Goal: Check status: Check status

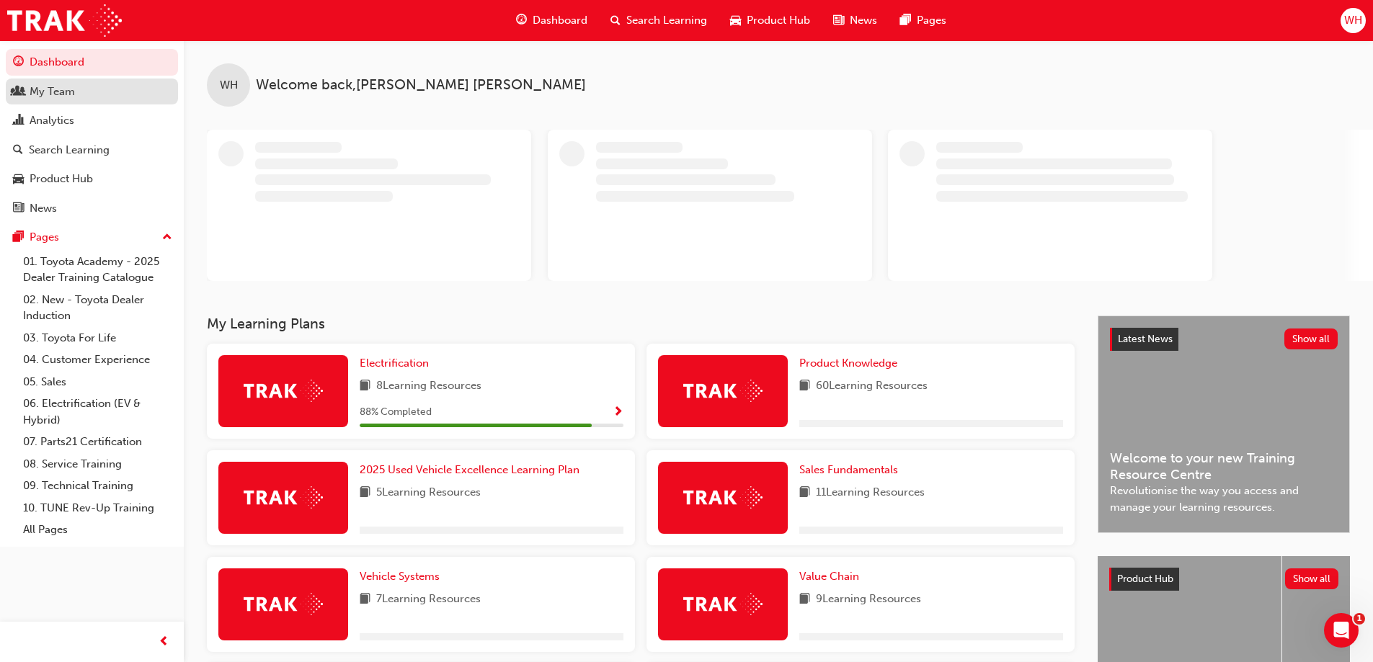
click at [48, 90] on div "My Team" at bounding box center [52, 92] width 45 height 17
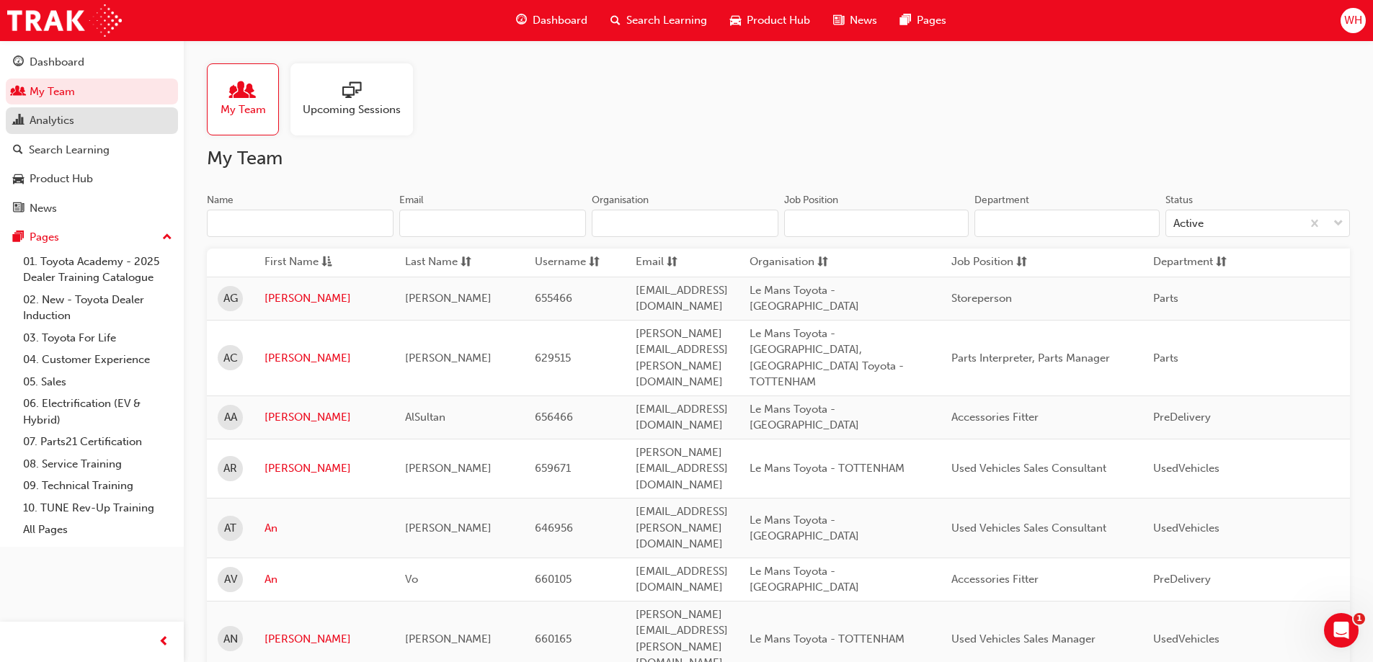
click at [77, 123] on div "Analytics" at bounding box center [92, 121] width 158 height 18
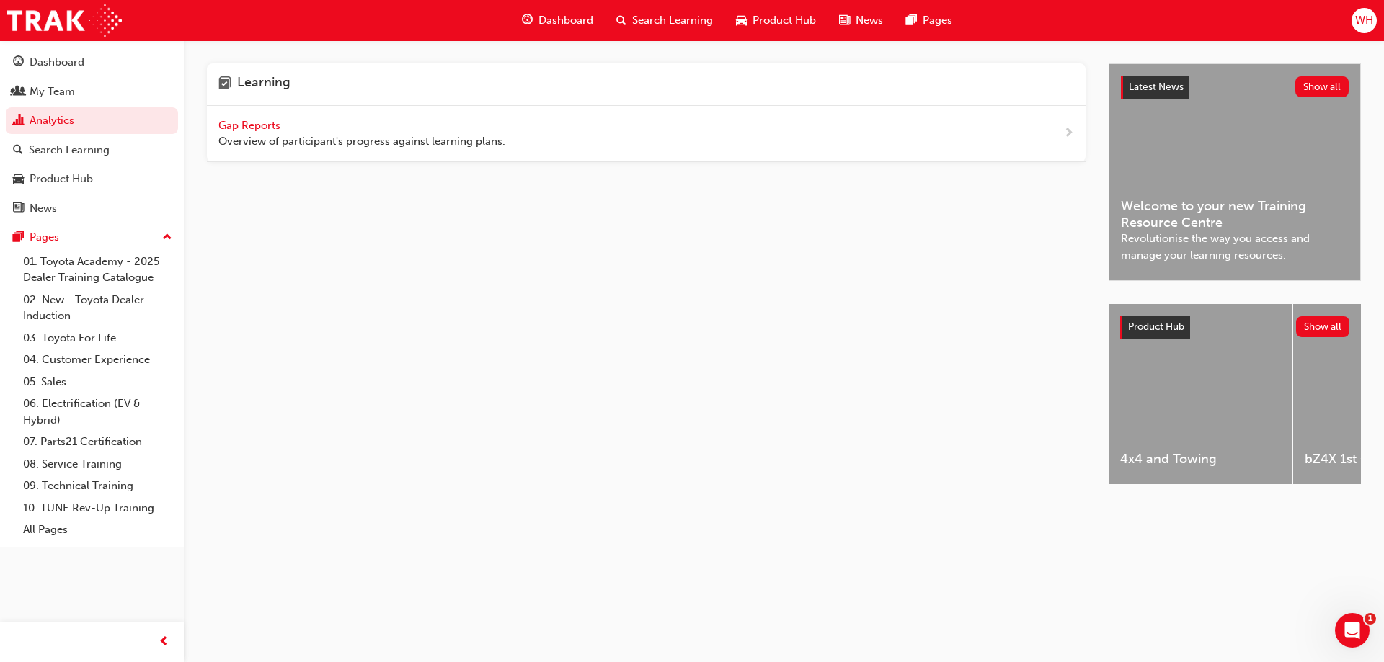
click at [267, 120] on span "Gap Reports" at bounding box center [250, 125] width 65 height 13
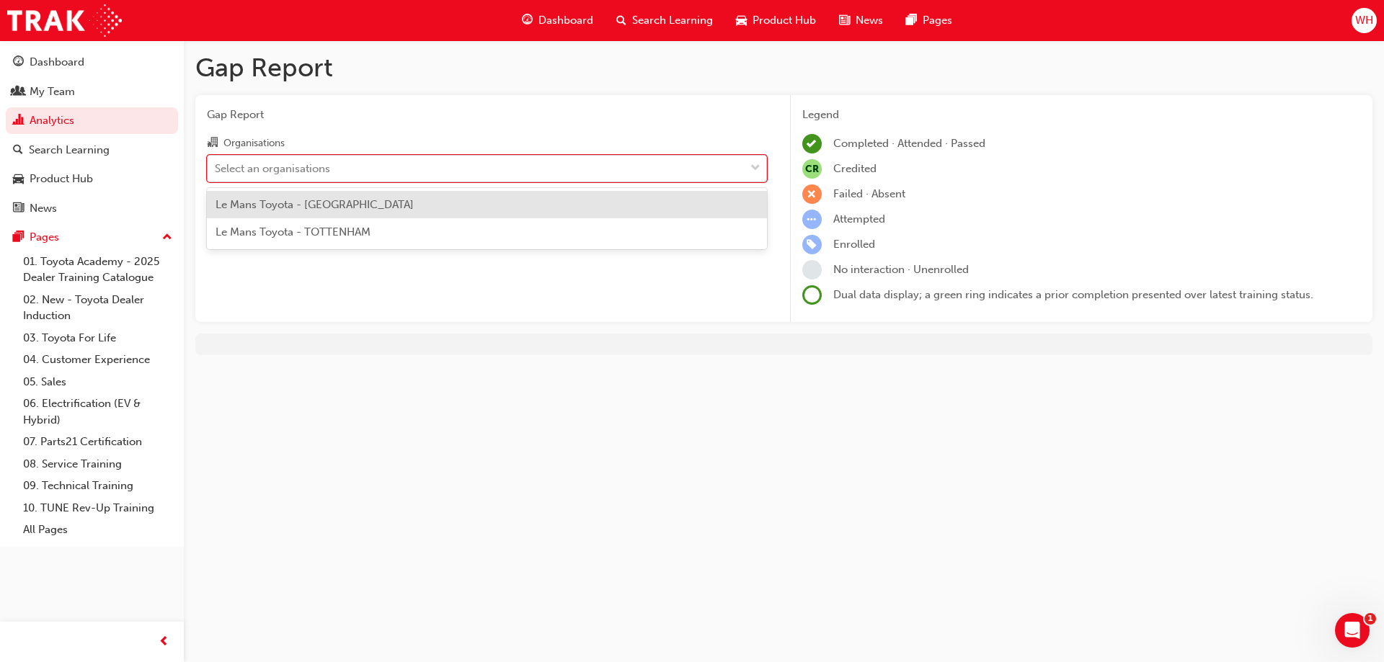
click at [367, 168] on div "Select an organisations" at bounding box center [476, 168] width 537 height 25
click at [216, 168] on input "Organisations option Le Mans Toyota - [GEOGRAPHIC_DATA] focused, 1 of 2. 2 resu…" at bounding box center [215, 167] width 1 height 12
click at [370, 210] on div "Le Mans Toyota - [GEOGRAPHIC_DATA]" at bounding box center [487, 205] width 560 height 28
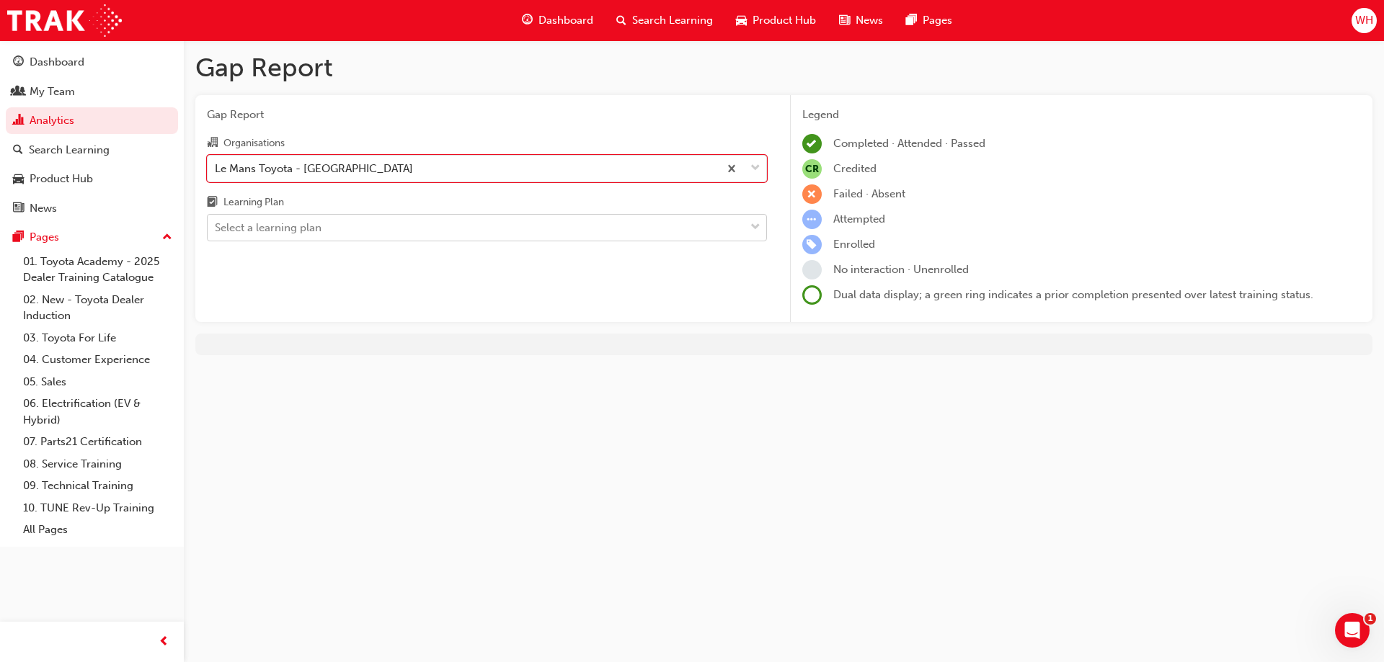
click at [367, 227] on div "Select a learning plan" at bounding box center [476, 227] width 537 height 25
click at [216, 227] on input "Learning Plan Select a learning plan" at bounding box center [215, 227] width 1 height 12
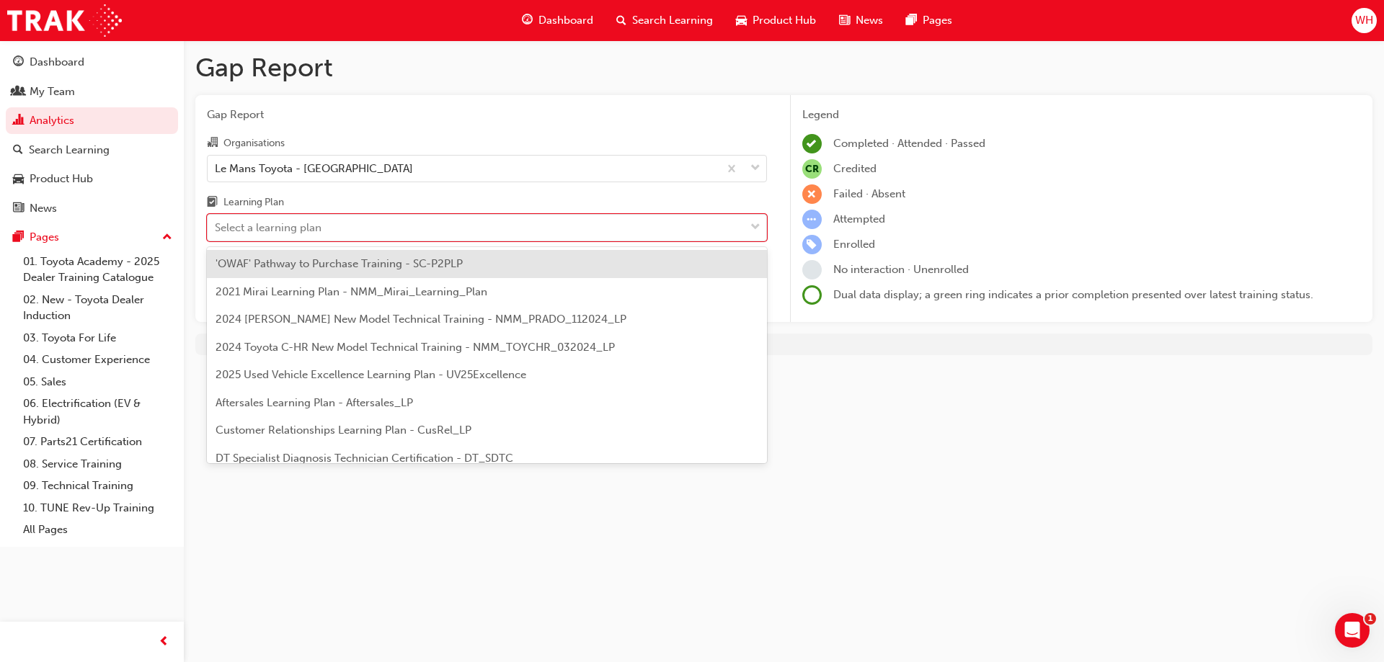
click at [365, 258] on span "'OWAF' Pathway to Purchase Training - SC-P2PLP" at bounding box center [338, 263] width 247 height 13
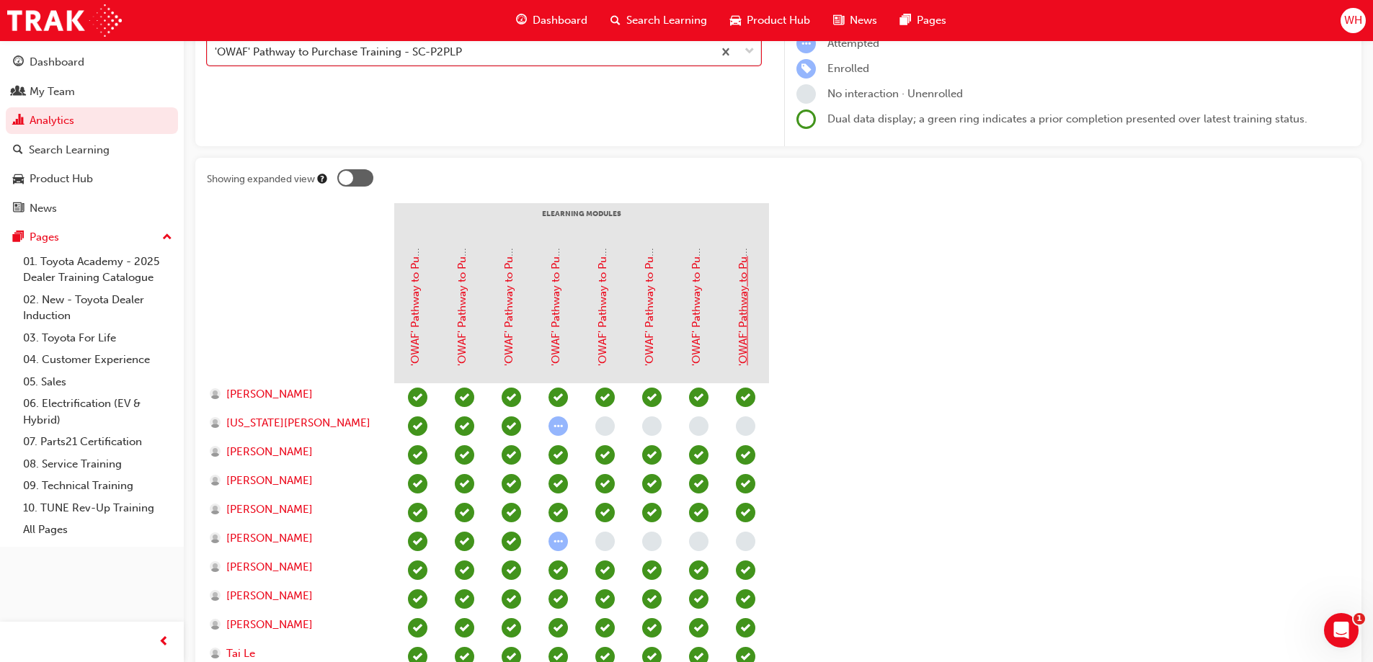
scroll to position [216, 0]
